Goal: Check status: Check status

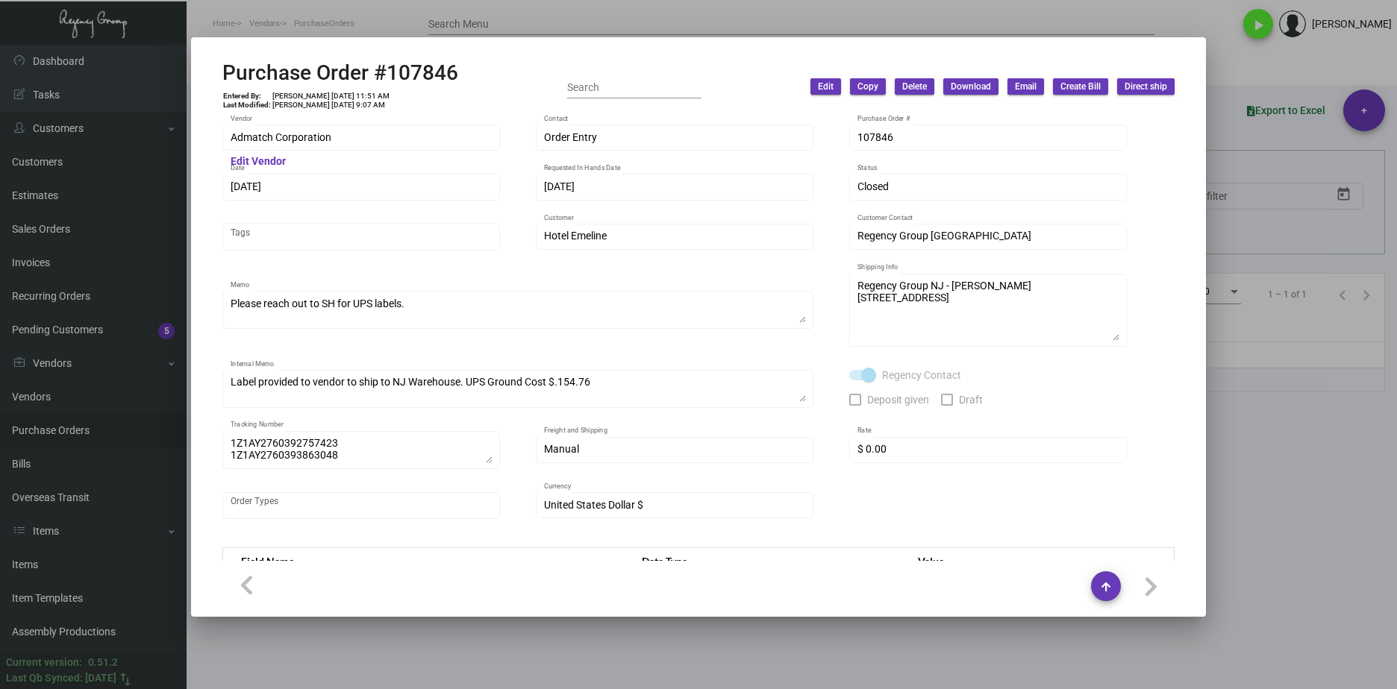
click at [726, 628] on div at bounding box center [698, 344] width 1397 height 689
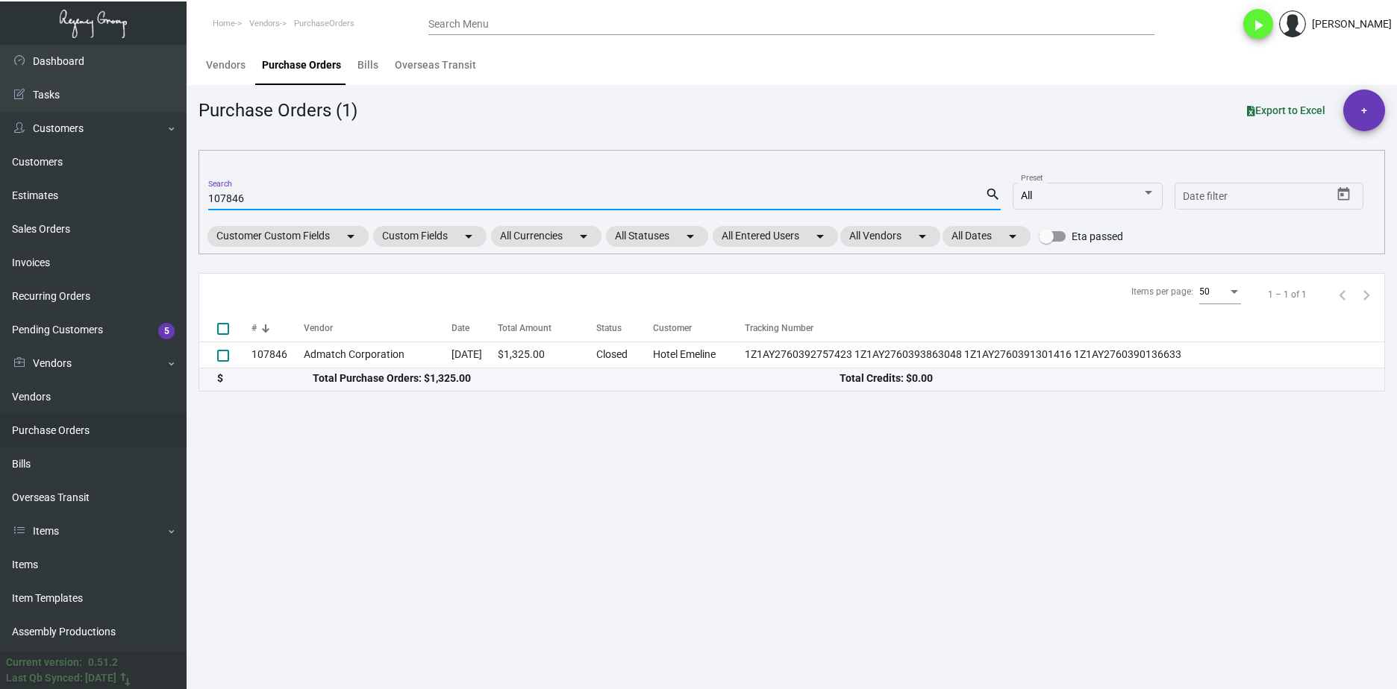
click at [234, 204] on input "107846" at bounding box center [596, 199] width 777 height 12
paste input "1886"
type input "101886"
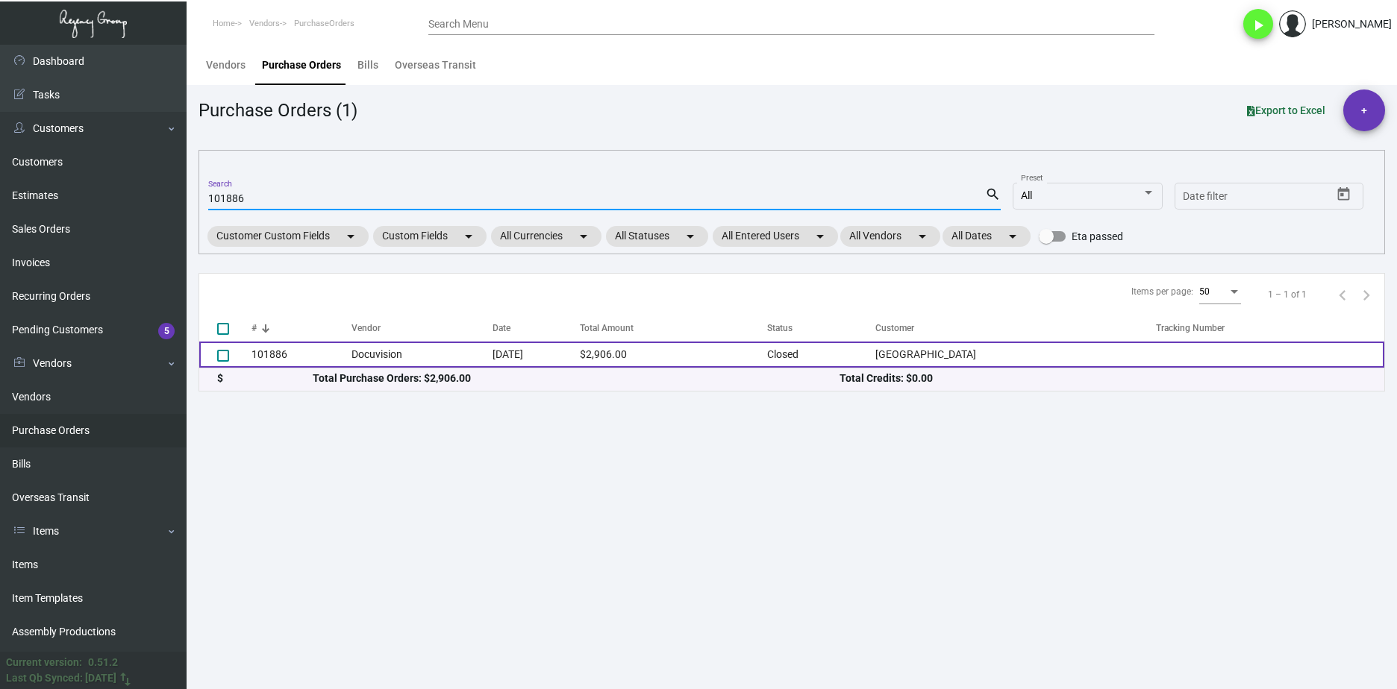
click at [331, 352] on td "101886" at bounding box center [301, 355] width 100 height 26
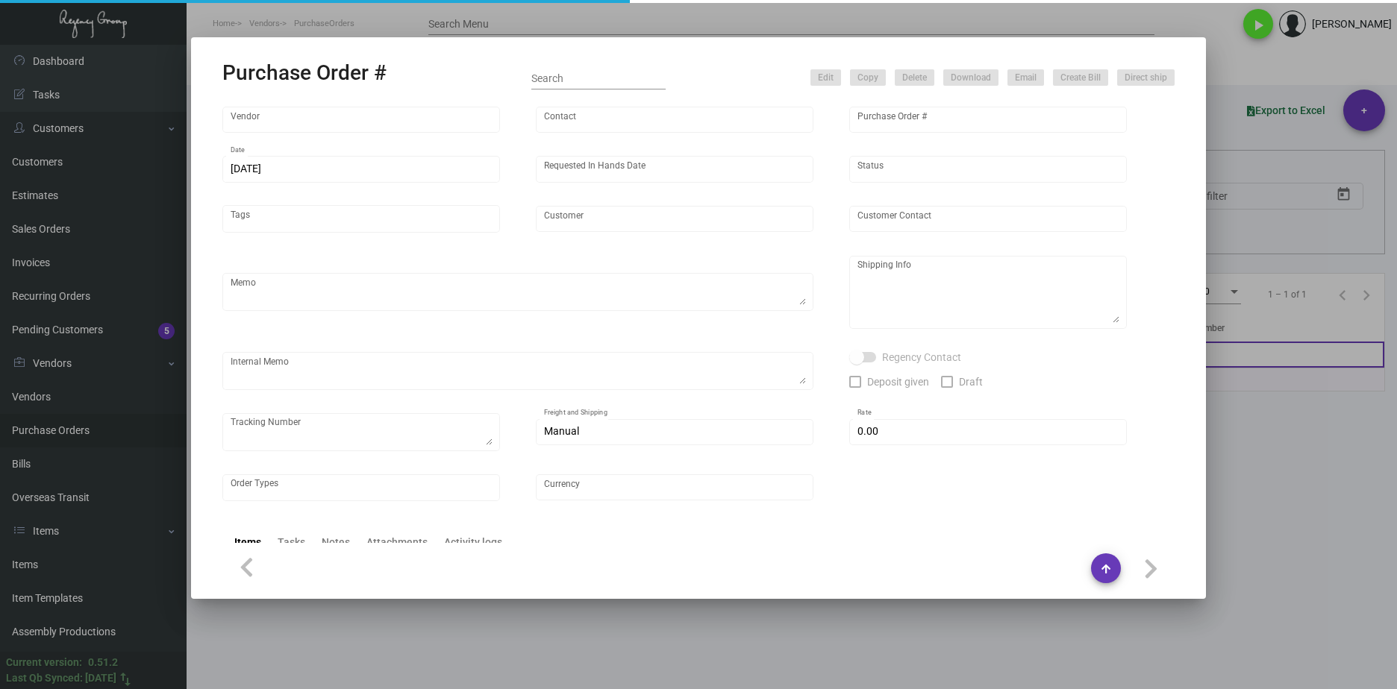
type input "Docuvision"
type input "Ken Cohen"
type input "101886"
type input "10/27/2023"
type input "11/27/2023"
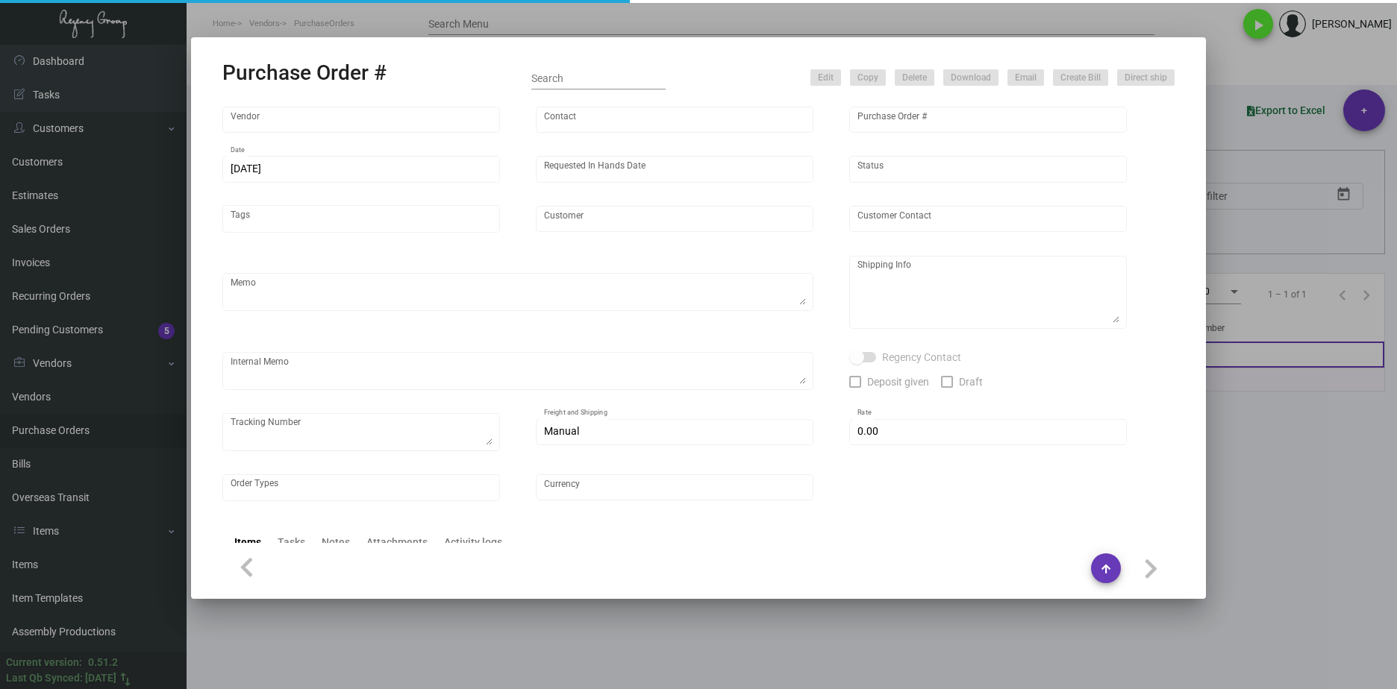
type input "Margaritaville Lake Tahoe Resort"
type input "NATE SULLINS"
type textarea "Please send proof for approval to art@theregencygroup.net with me cc'ed. Refere…"
type textarea "Margaritaville Lake Tahoe- ATTN: Bill Cottrill 4130 Lake Tahoe Blvd South Lake …"
type textarea "11/3/23 - Art approved vendor's proof. 12/7 - notepads in room and conference -…"
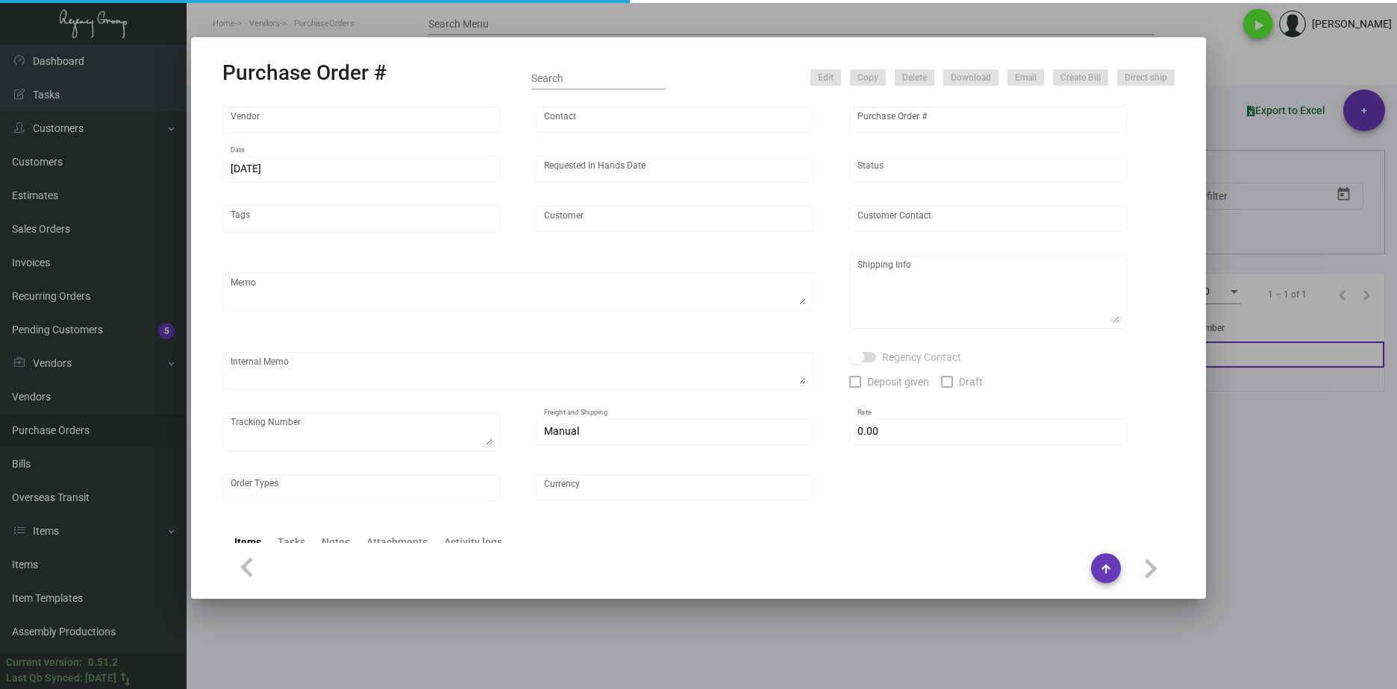
type input "$ 0.00"
type input "United States Dollar $"
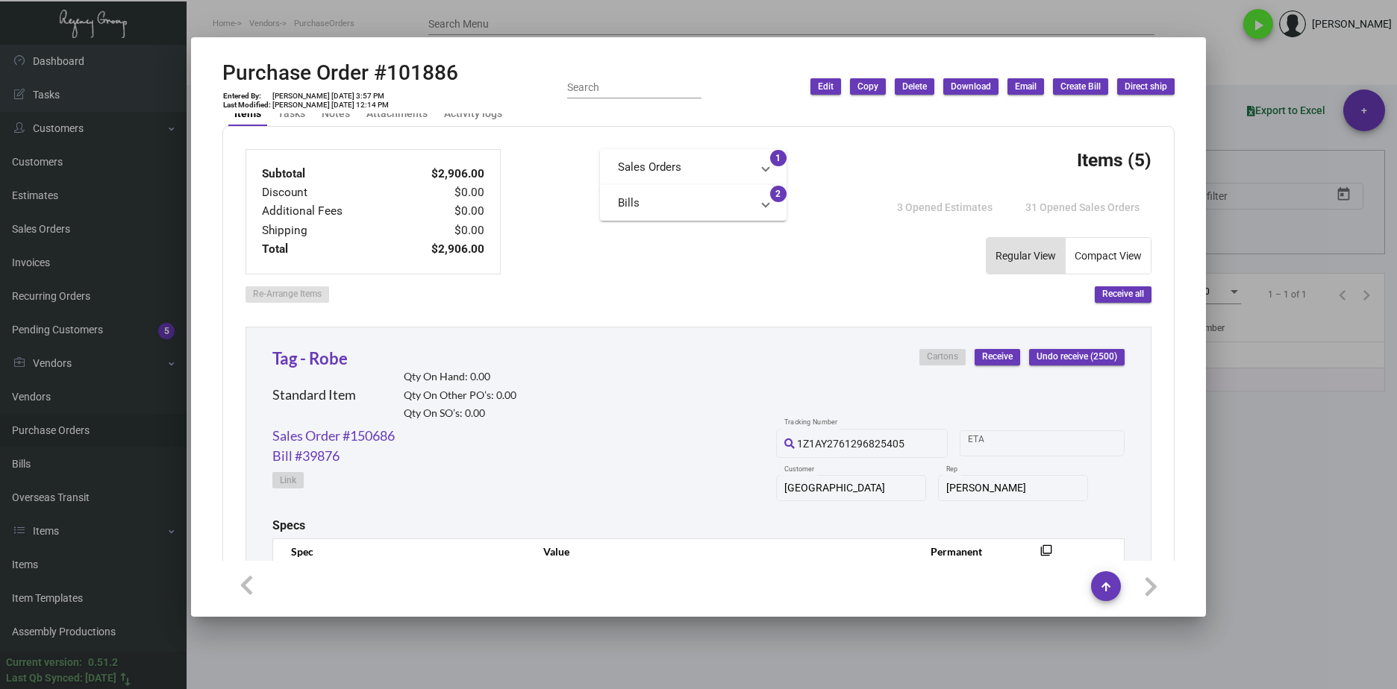
scroll to position [746, 0]
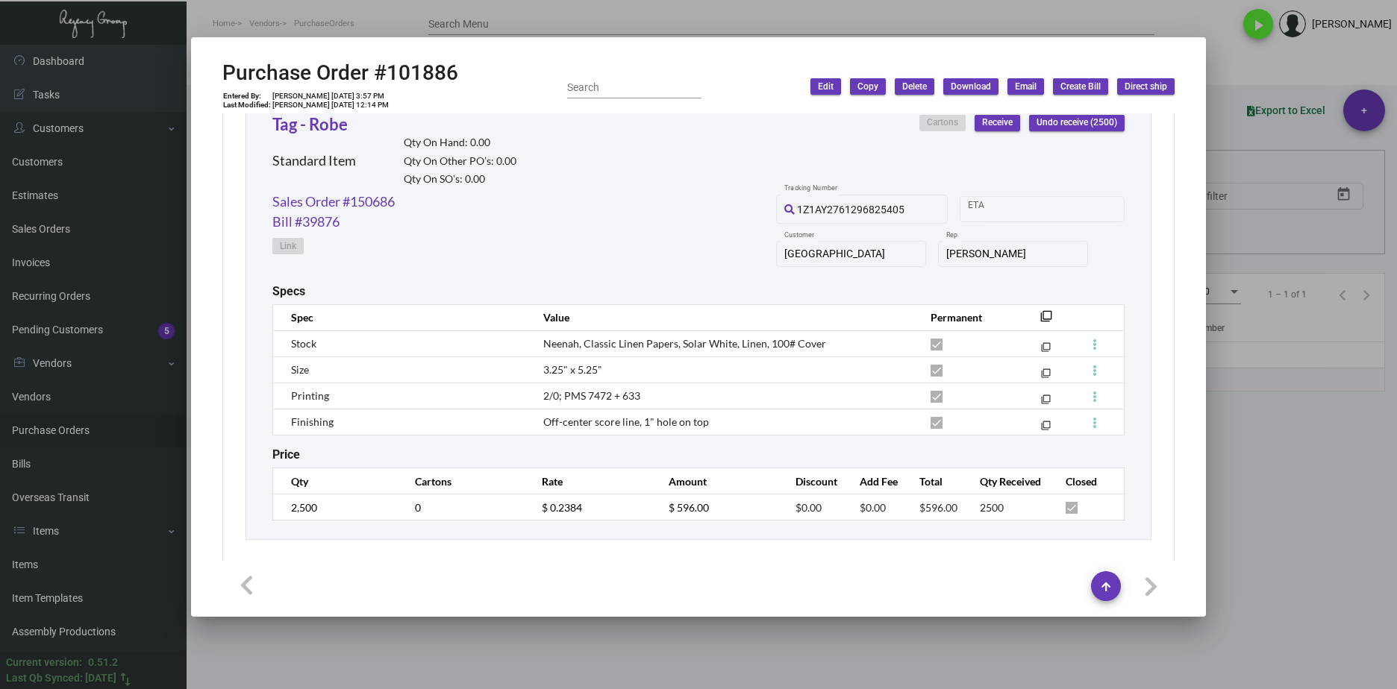
click at [1274, 542] on div at bounding box center [698, 344] width 1397 height 689
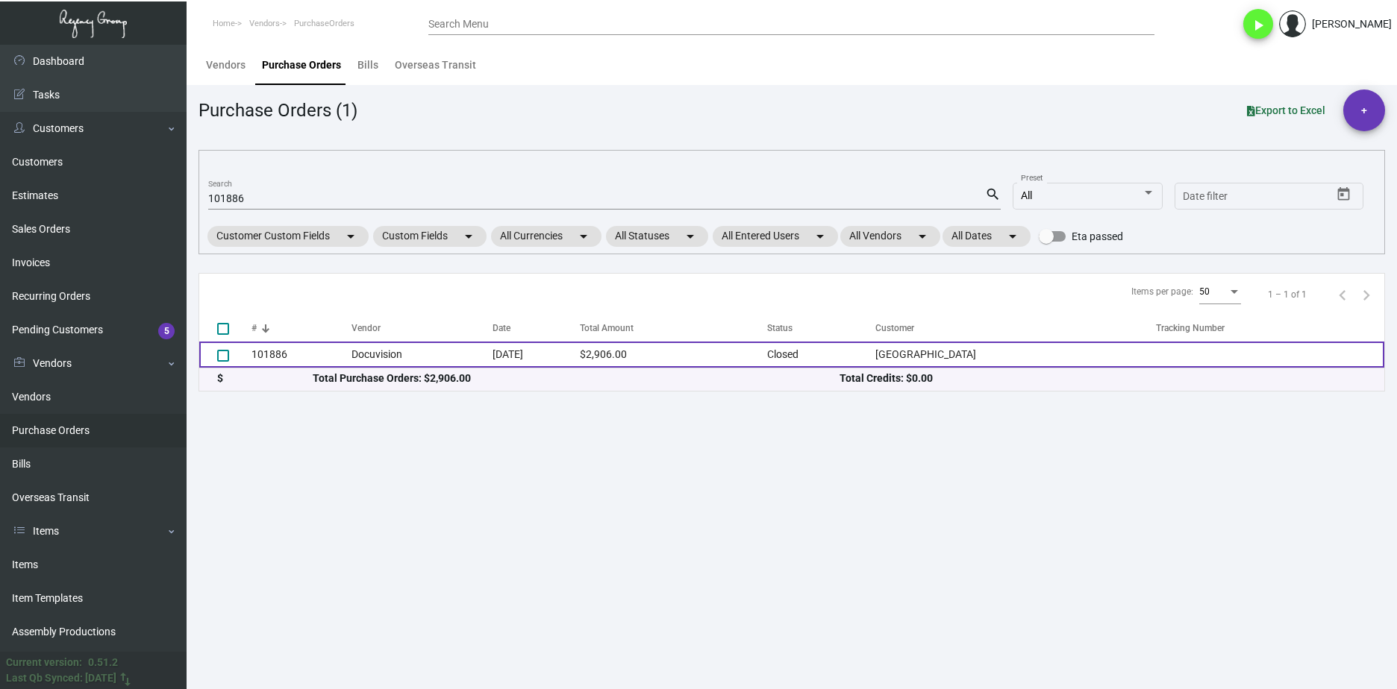
click at [351, 353] on td "Docuvision" at bounding box center [421, 355] width 141 height 26
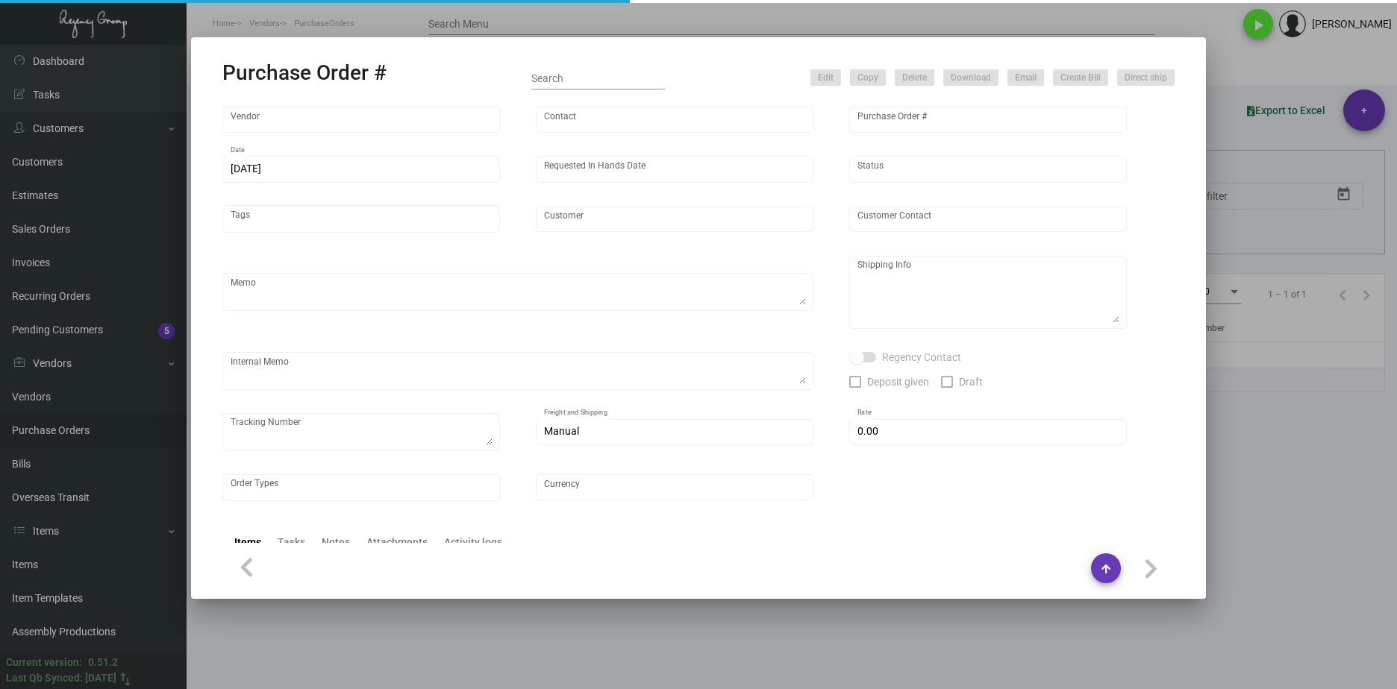
type input "Docuvision"
type input "Ken Cohen"
type input "101886"
type input "10/27/2023"
type input "11/27/2023"
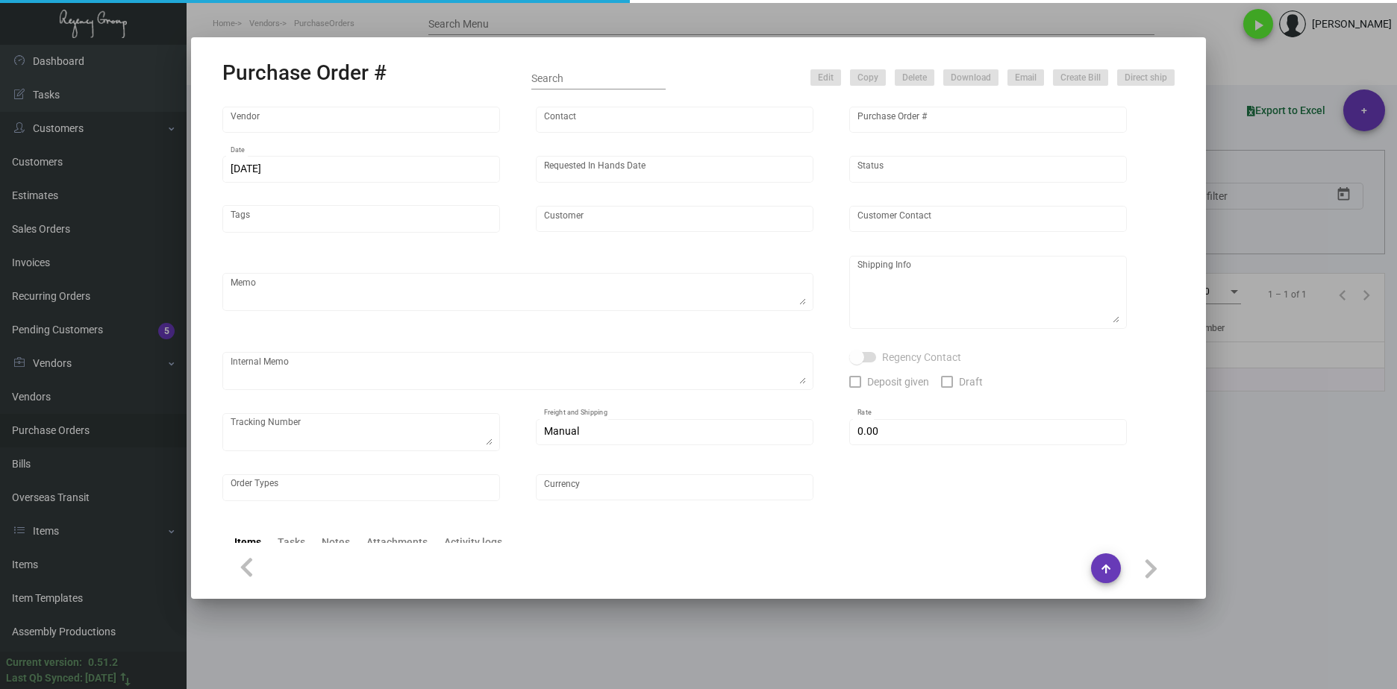
type input "Margaritaville Lake Tahoe Resort"
type input "NATE SULLINS"
type textarea "Please send proof for approval to art@theregencygroup.net with me cc'ed. Refere…"
type textarea "Margaritaville Lake Tahoe- ATTN: Bill Cottrill 4130 Lake Tahoe Blvd South Lake …"
type textarea "11/3/23 - Art approved vendor's proof. 12/7 - notepads in room and conference -…"
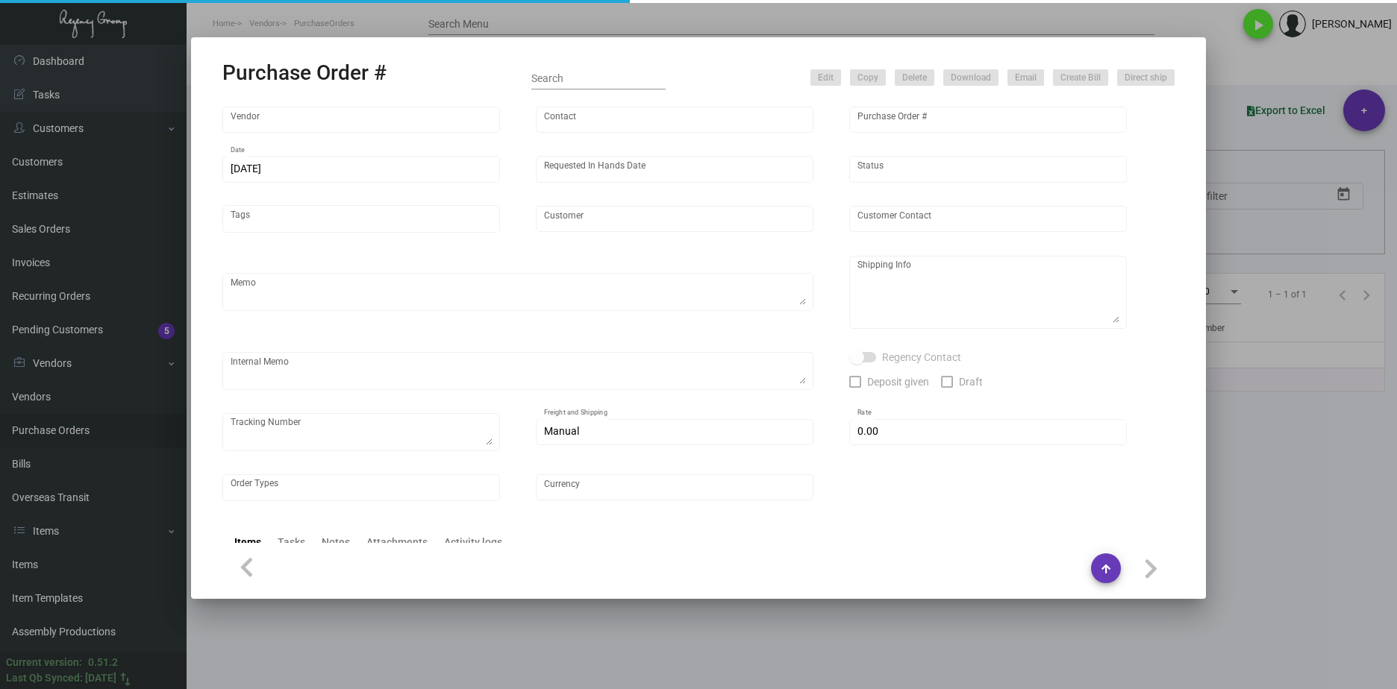
type input "$ 0.00"
type input "United States Dollar $"
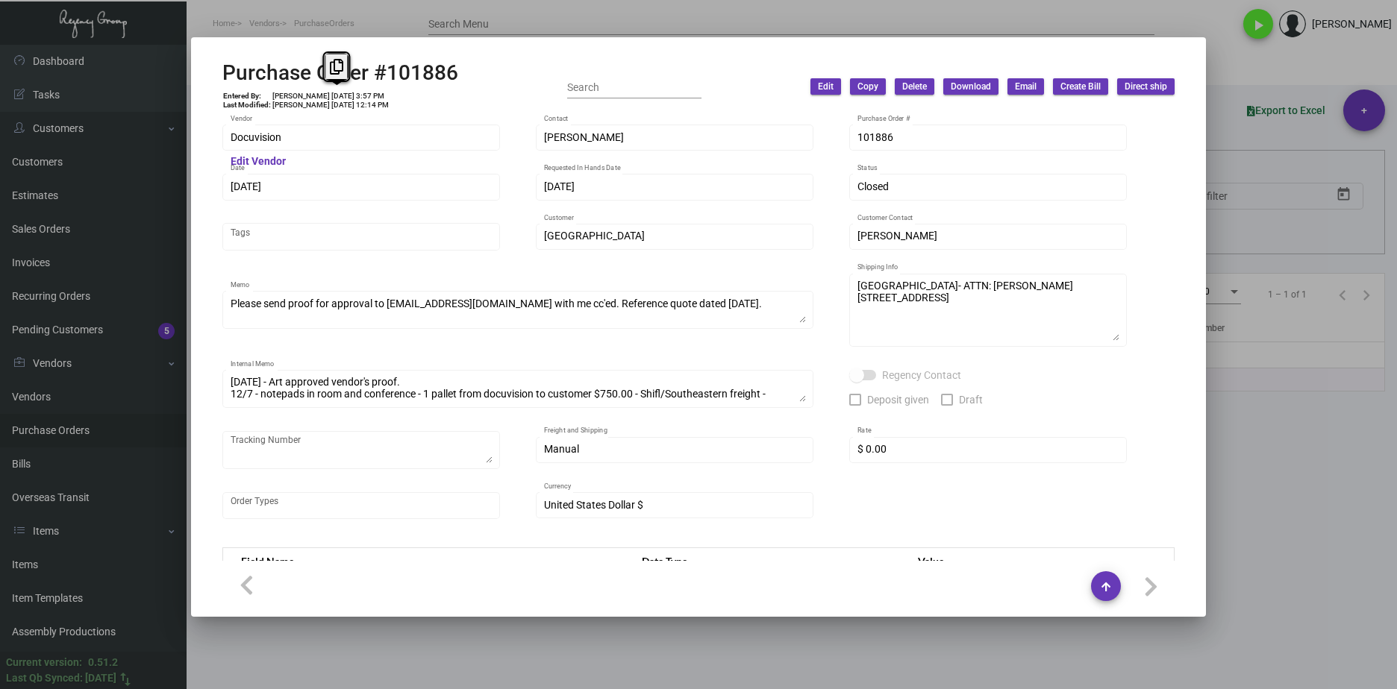
drag, startPoint x: 352, startPoint y: 98, endPoint x: 322, endPoint y: 97, distance: 30.6
click at [322, 97] on td "Carmen Louie 10/27/23, 3:57 PM" at bounding box center [331, 96] width 118 height 9
copy td "10/27/23"
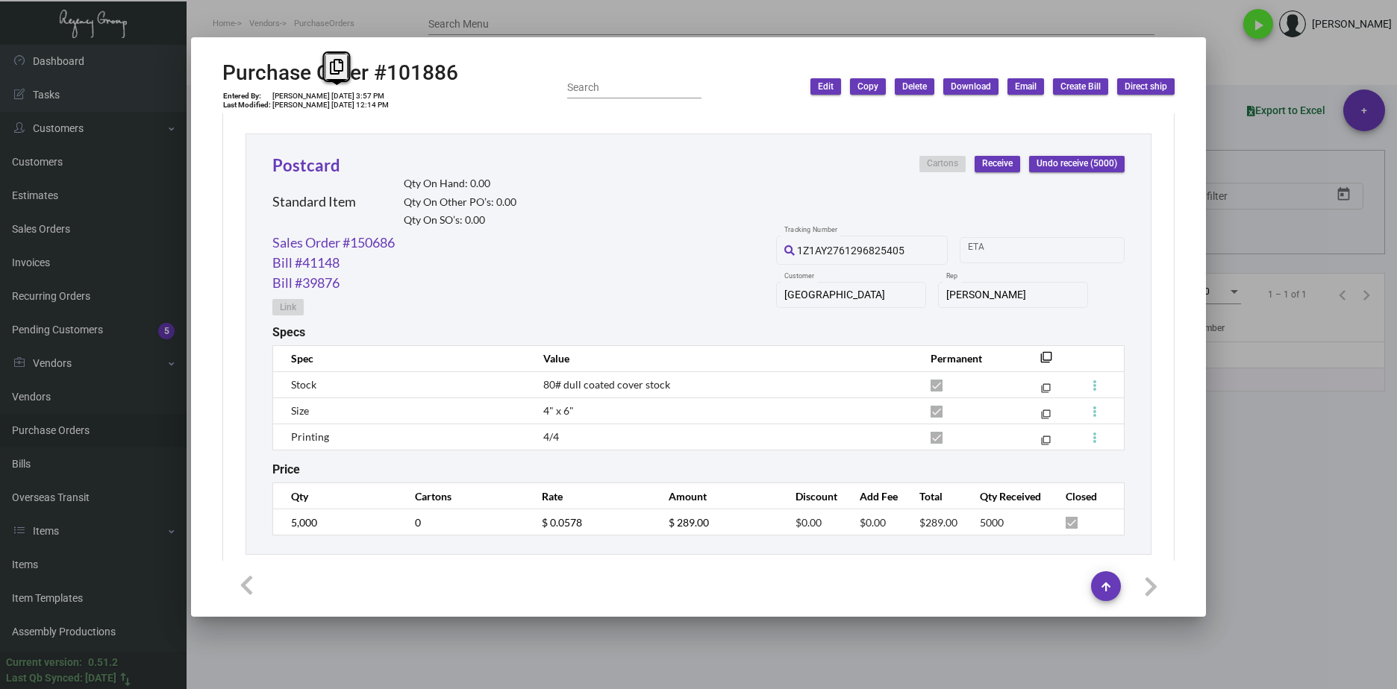
scroll to position [2591, 0]
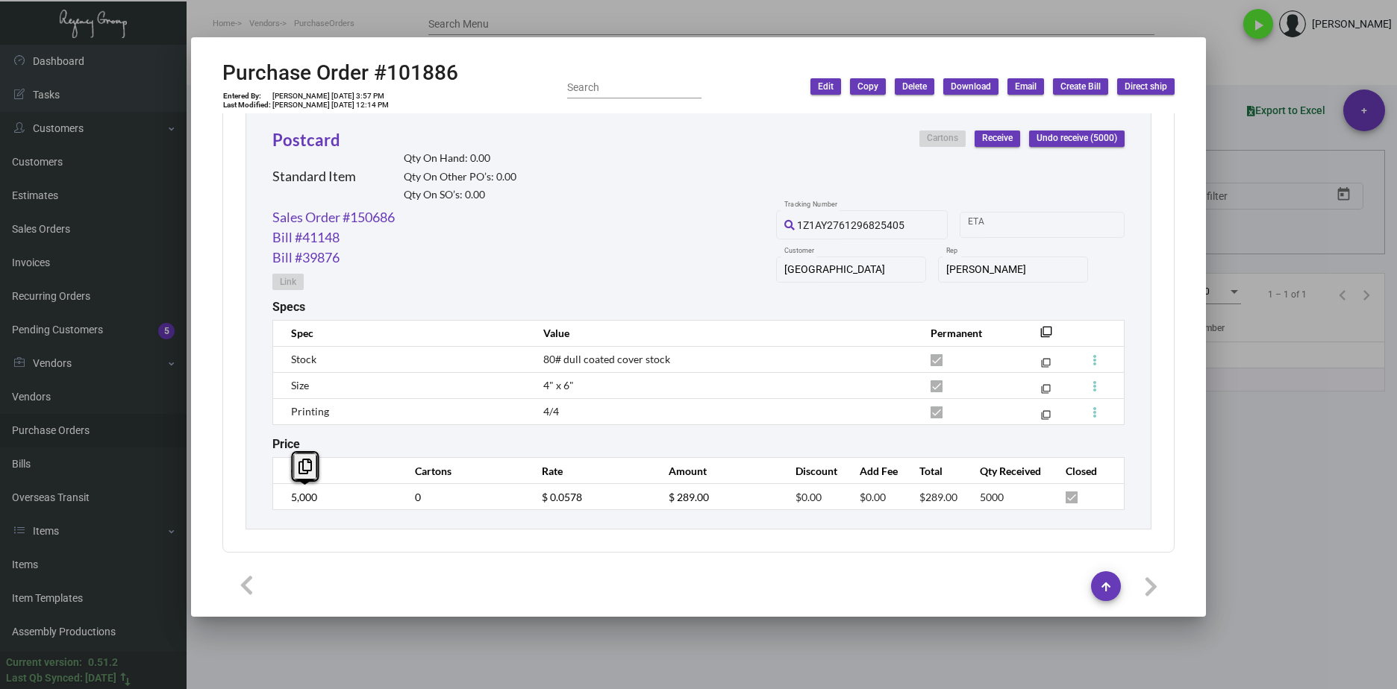
click at [269, 497] on div "Postcard Standard Item Qty On Hand: 0.00 Qty On Other PO’s: 0.00 Qty On SO’s: 0…" at bounding box center [698, 319] width 906 height 422
click at [527, 501] on td "$ 0.0578" at bounding box center [590, 497] width 127 height 26
drag, startPoint x: 424, startPoint y: 220, endPoint x: 274, endPoint y: 221, distance: 150.0
click at [273, 221] on div "Sales Order #150686 Bill #41148 Bill #39876 Link 1Z1AY2761296825405 Tracking Nu…" at bounding box center [698, 253] width 852 height 93
copy link "Sales Order #150686"
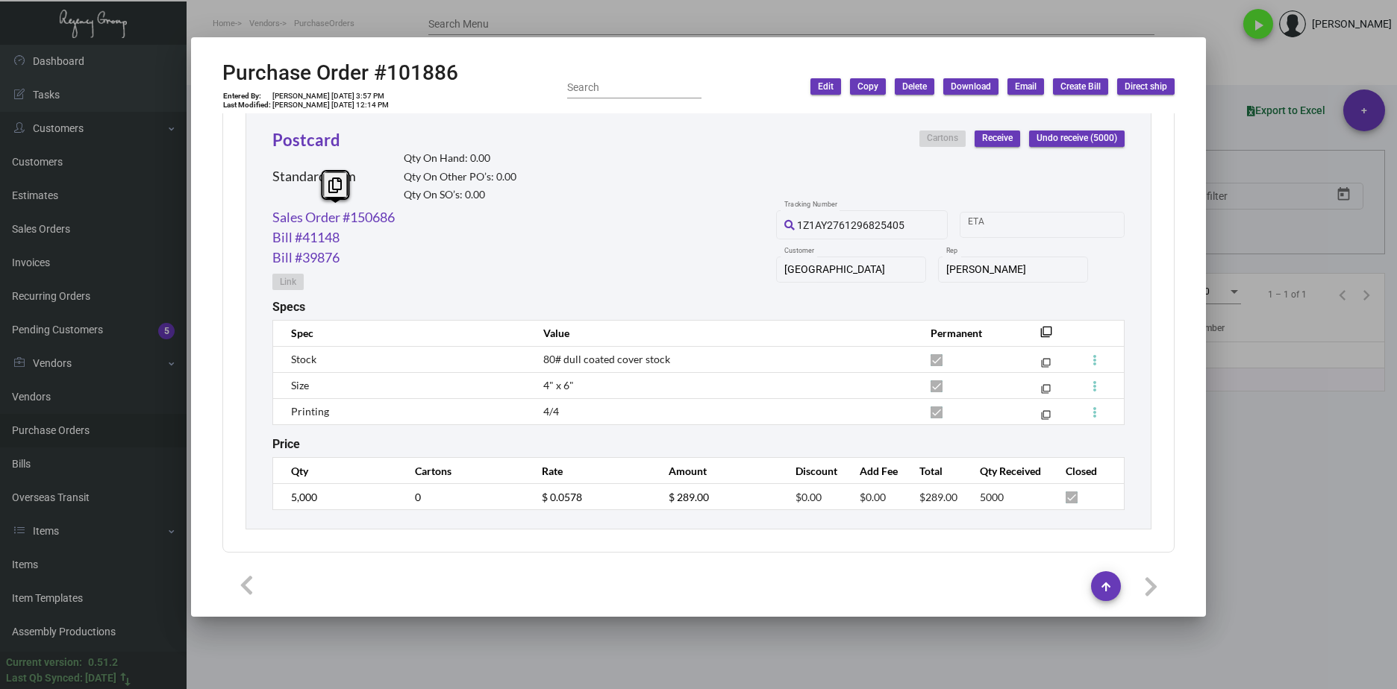
click at [463, 257] on div "Sales Order #150686 Bill #41148 Bill #39876 Link 1Z1AY2761296825405 Tracking Nu…" at bounding box center [698, 253] width 852 height 93
click at [368, 213] on link "Sales Order #150686" at bounding box center [333, 217] width 122 height 20
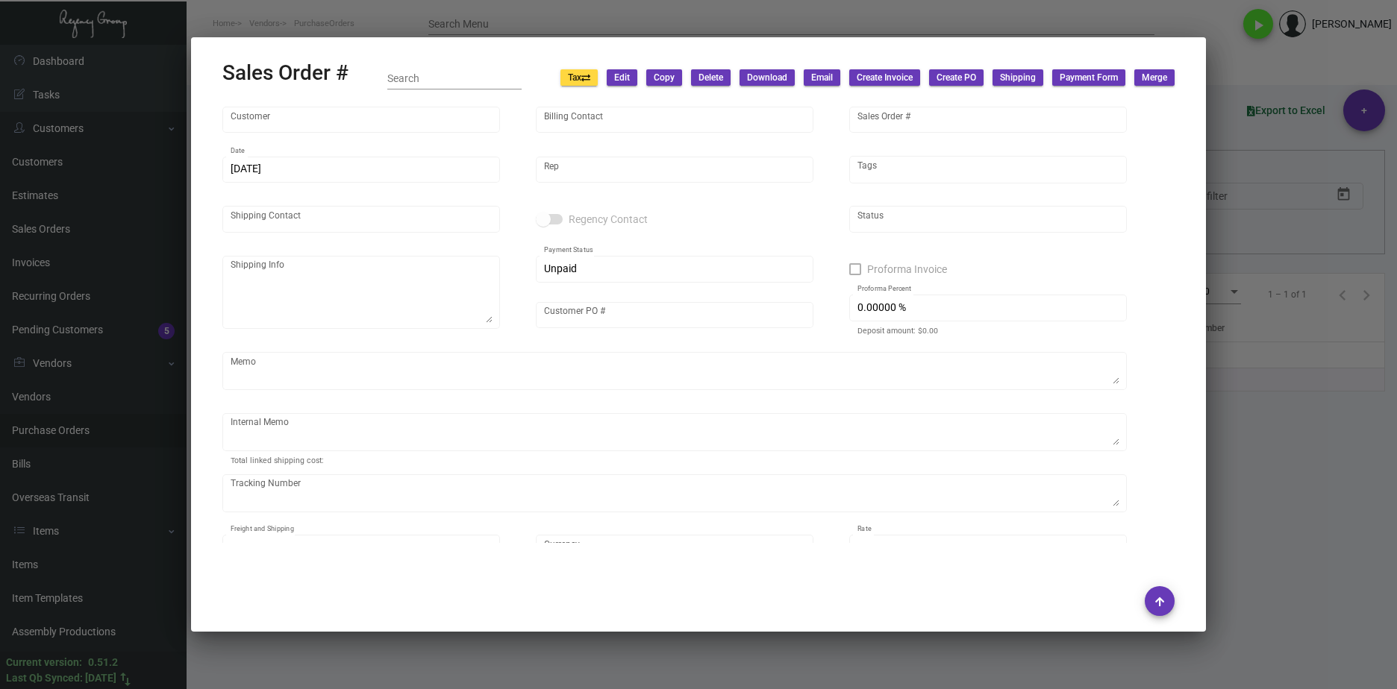
type input "Margaritaville Lake Tahoe Resort"
type input "C/O Jaguar Hospitality Services , LLC"
type input "150686"
type input "10/24/2023"
type input "Max Nesser"
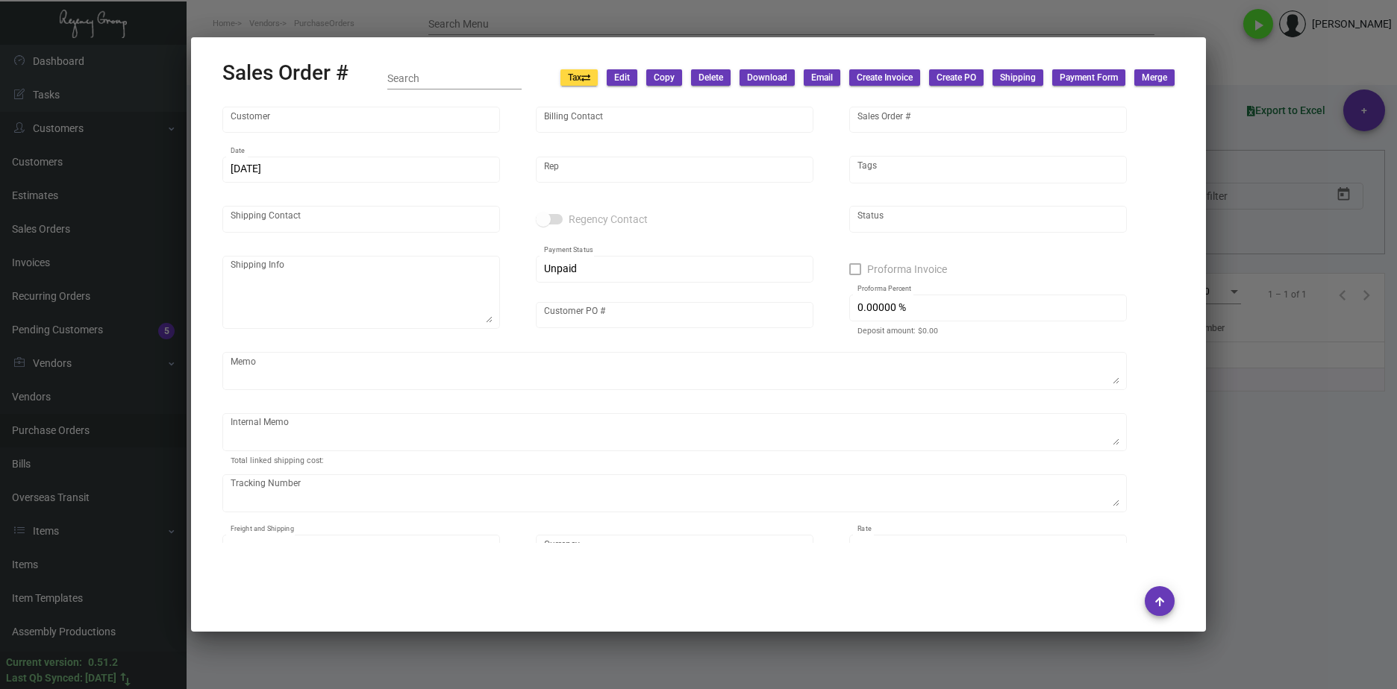
type input "NATE SULLINS"
type textarea "Margaritaville Lake Tahoe- ATTN: Bill Cottrill 4130 Lake Tahoe Blvd South Lake …"
type input "MALT0196"
type textarea "10/27 - 10K PENCILS 103.12 11/09/23 Shipped from Evergreen by UPS Ground Cost $…"
type input "United States Dollar $"
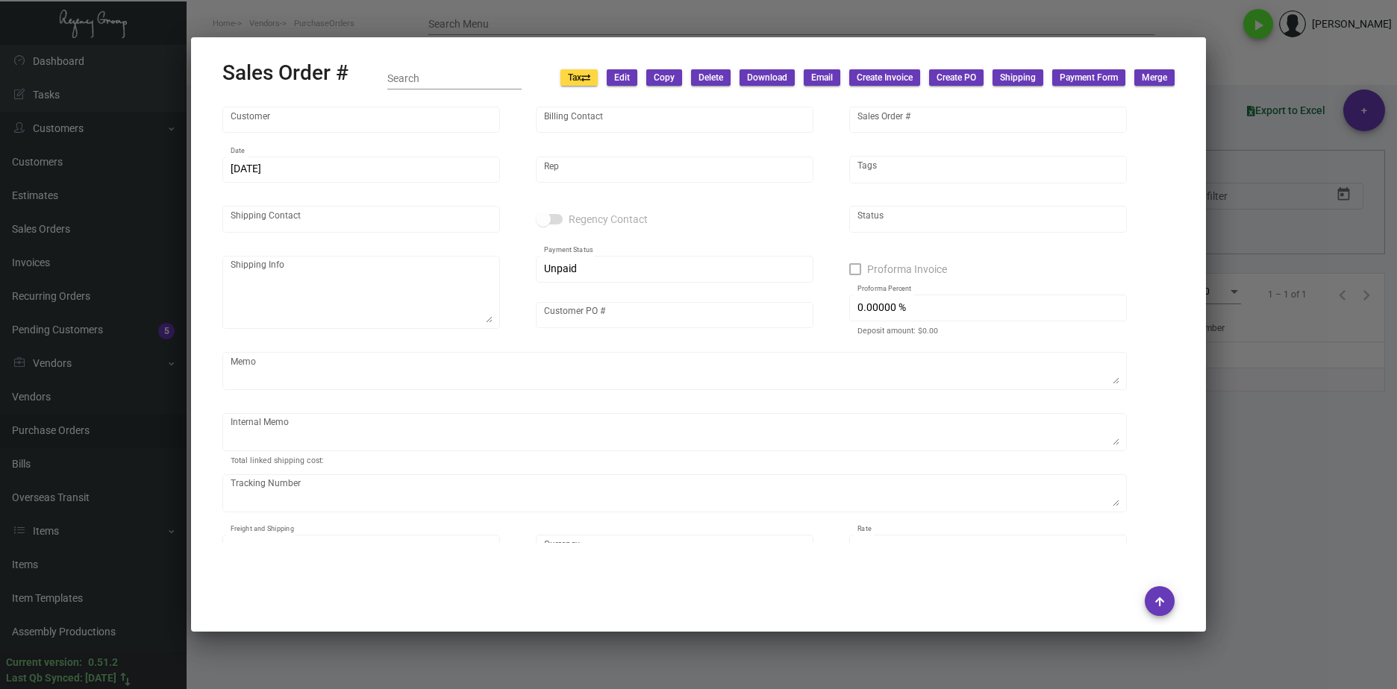
type input "8.90000 %"
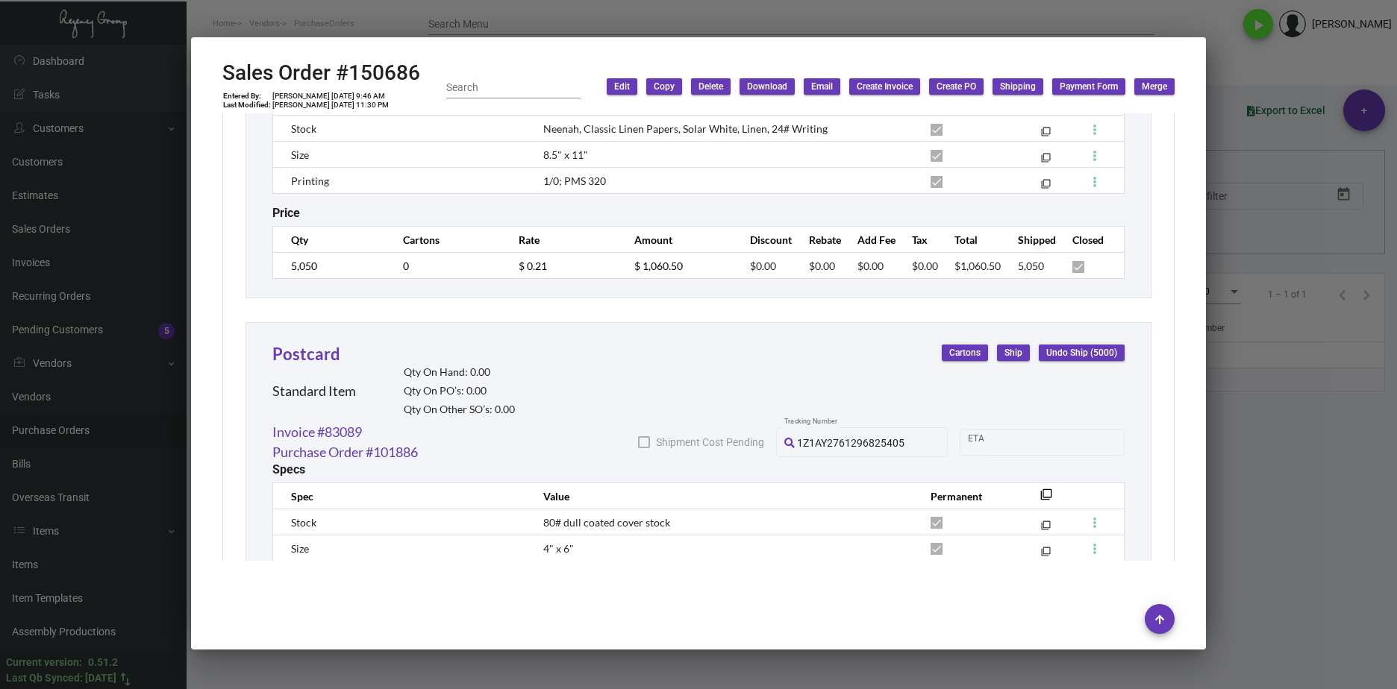
scroll to position [6715, 0]
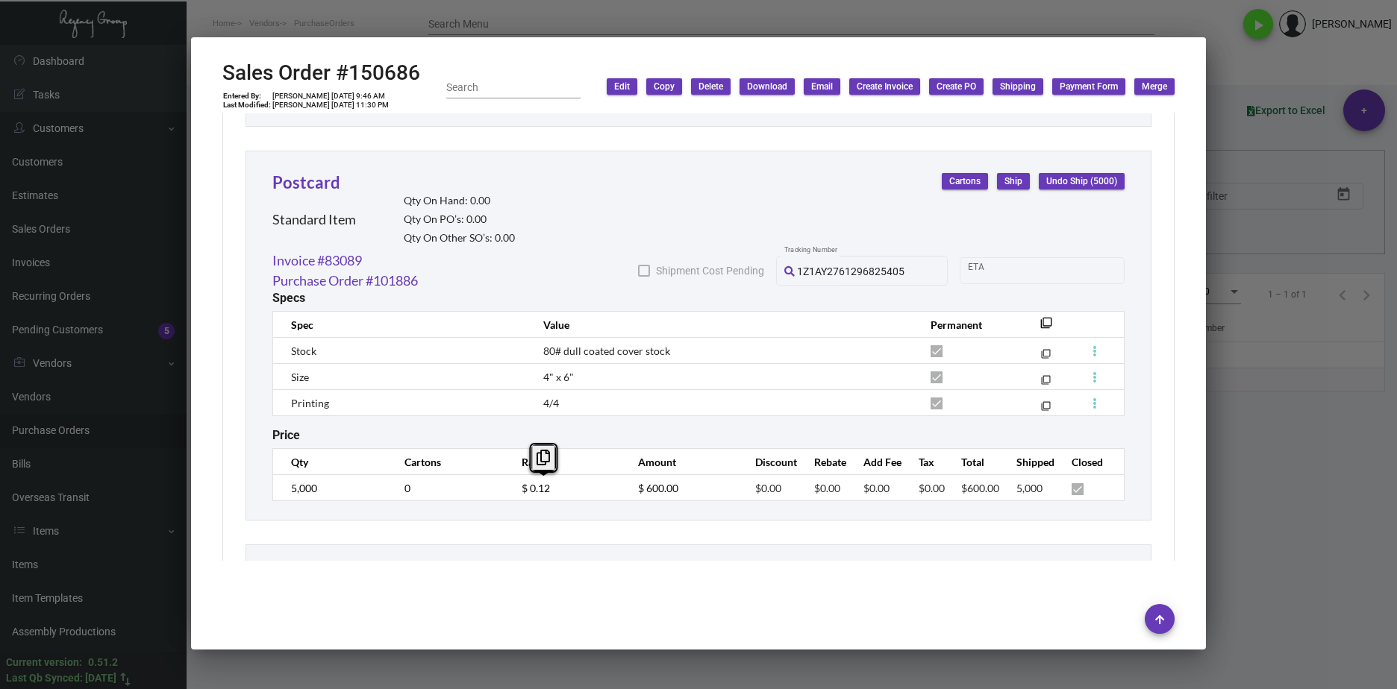
click at [492, 489] on tr "5,000 0 $ 0.12 $ 600.00 $0.00 $0.00 $0.00 $0.00 $600.00 5,000" at bounding box center [698, 488] width 851 height 26
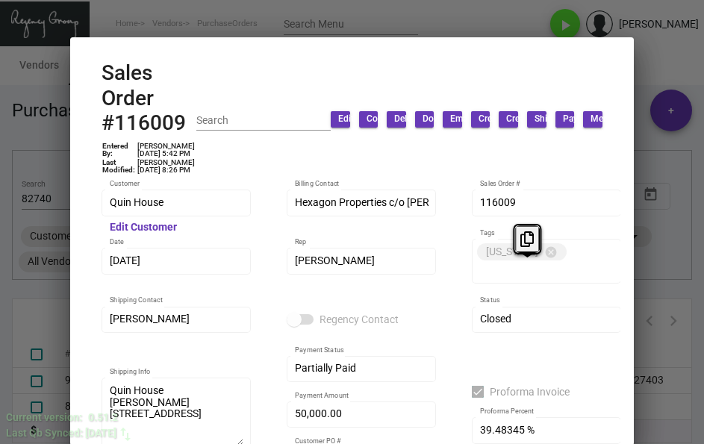
scroll to position [11449, 0]
